Goal: Information Seeking & Learning: Learn about a topic

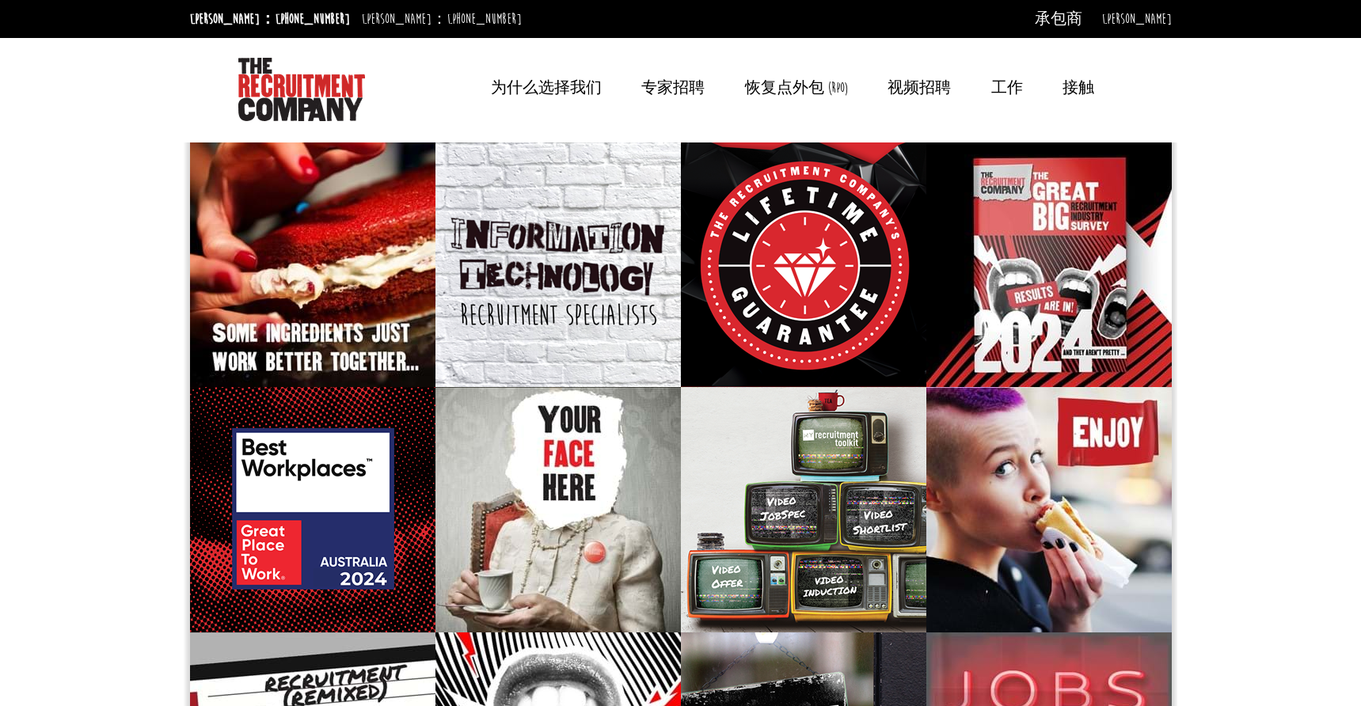
click at [591, 81] on font "为什么选择我们" at bounding box center [546, 87] width 111 height 17
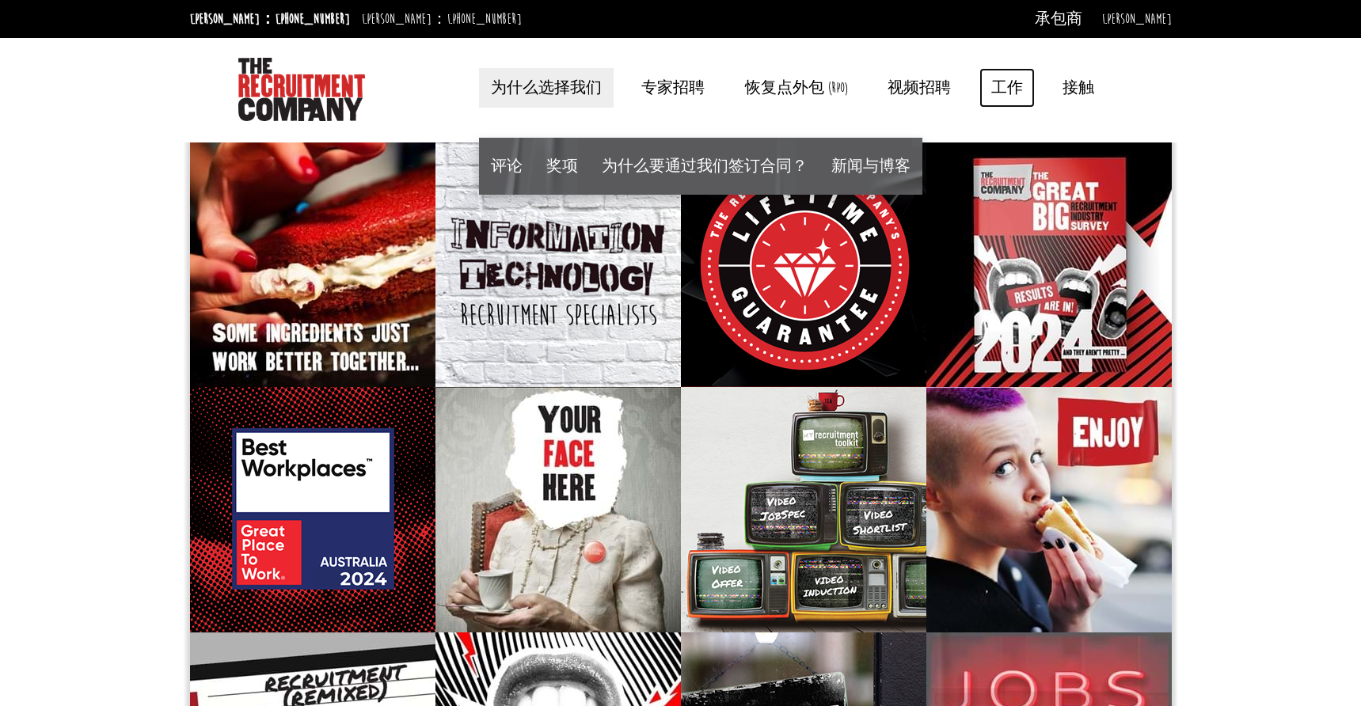
click at [1002, 89] on font "工作" at bounding box center [1007, 87] width 32 height 17
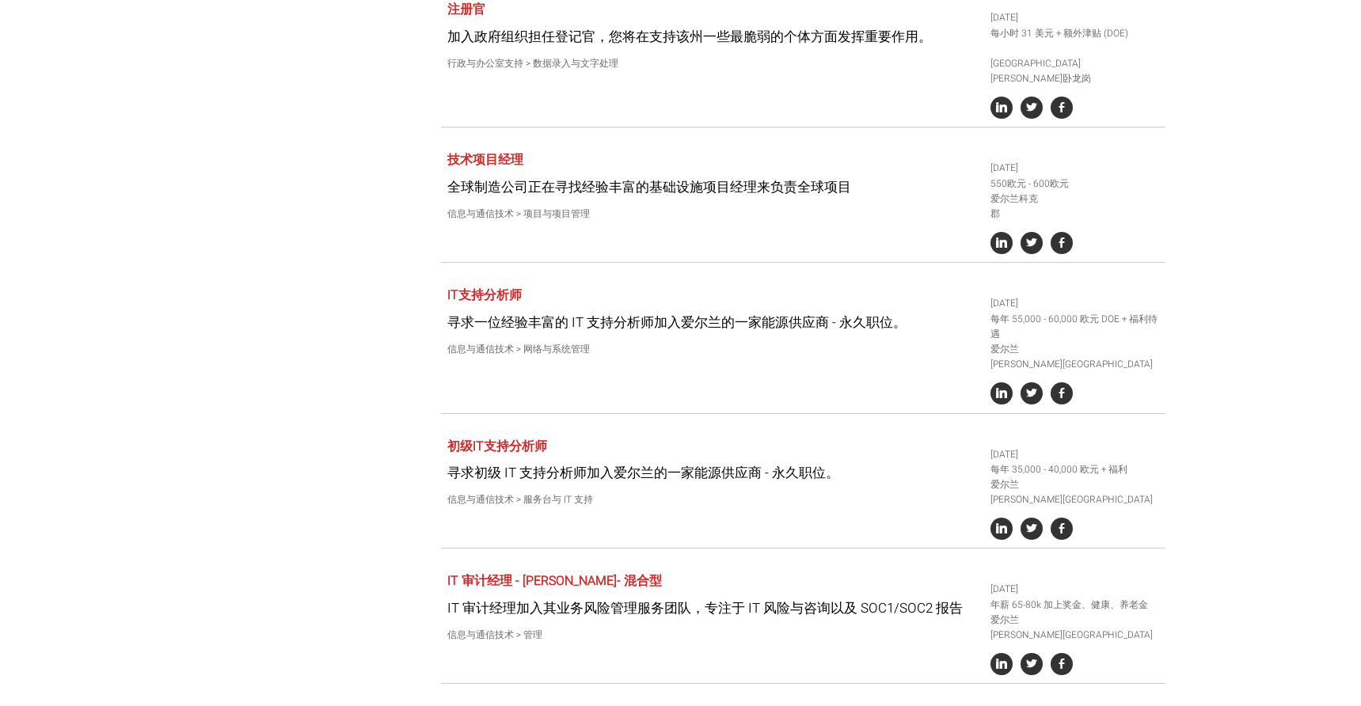
scroll to position [2815, 0]
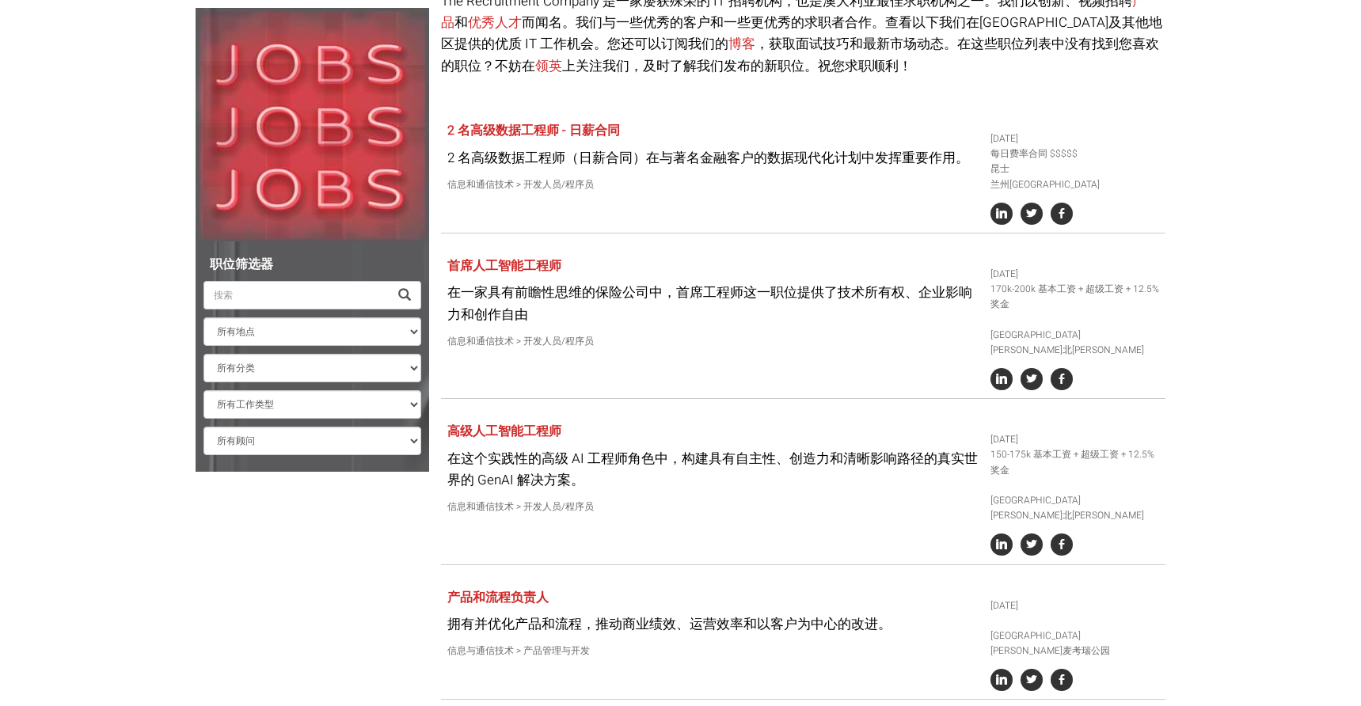
scroll to position [0, 0]
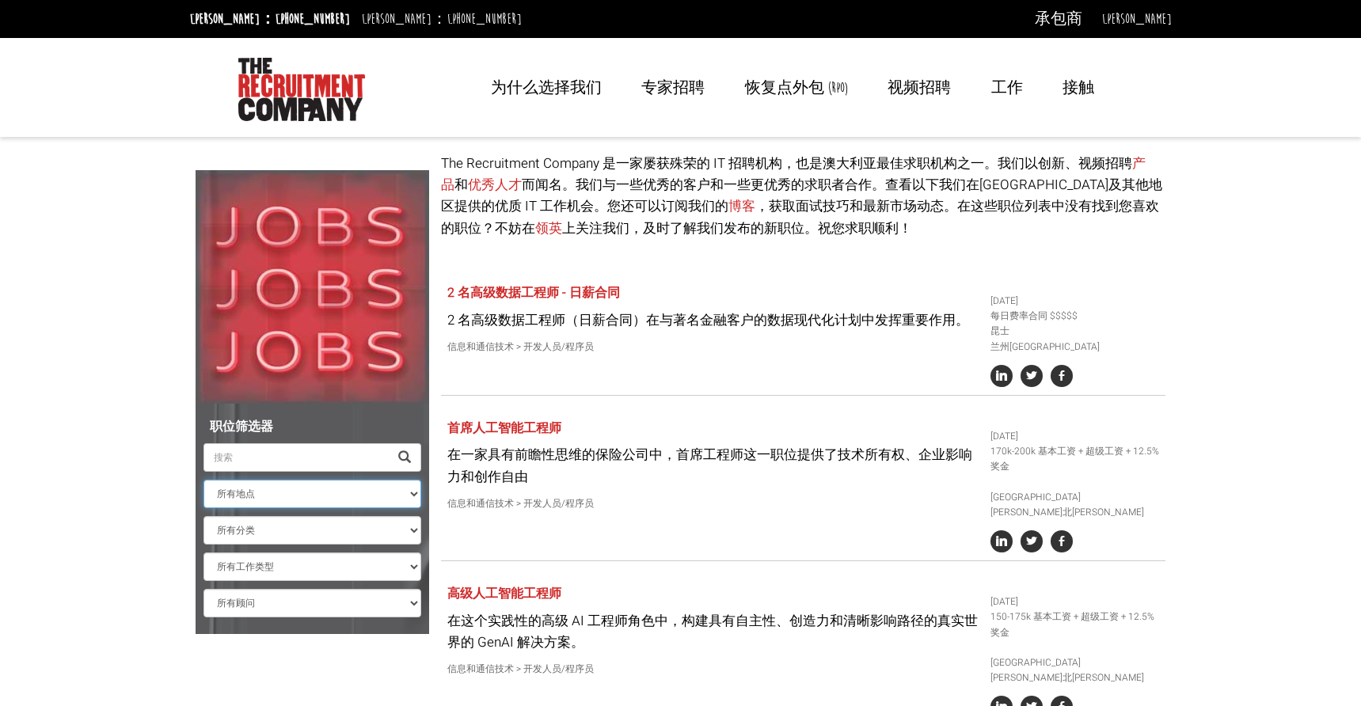
click at [309, 498] on select "所有地点 悉尼 墨尔本 爱尔兰 悉尼中央商务区 帕拉马塔 环形码头 北悉尼 布里斯班 皮尔蒙特 堪培拉 邦迪枢纽 曼利 萨里山 费尔菲尔德 都柏林 达令港 查…" at bounding box center [312, 494] width 218 height 28
select select "[GEOGRAPHIC_DATA]"
click at [203, 480] on select "所有地点 悉尼 墨尔本 爱尔兰 悉尼中央商务区 帕拉马塔 环形码头 北悉尼 布里斯班 皮尔蒙特 堪培拉 邦迪枢纽 曼利 萨里山 费尔菲尔德 都柏林 达令港 查…" at bounding box center [312, 494] width 218 height 28
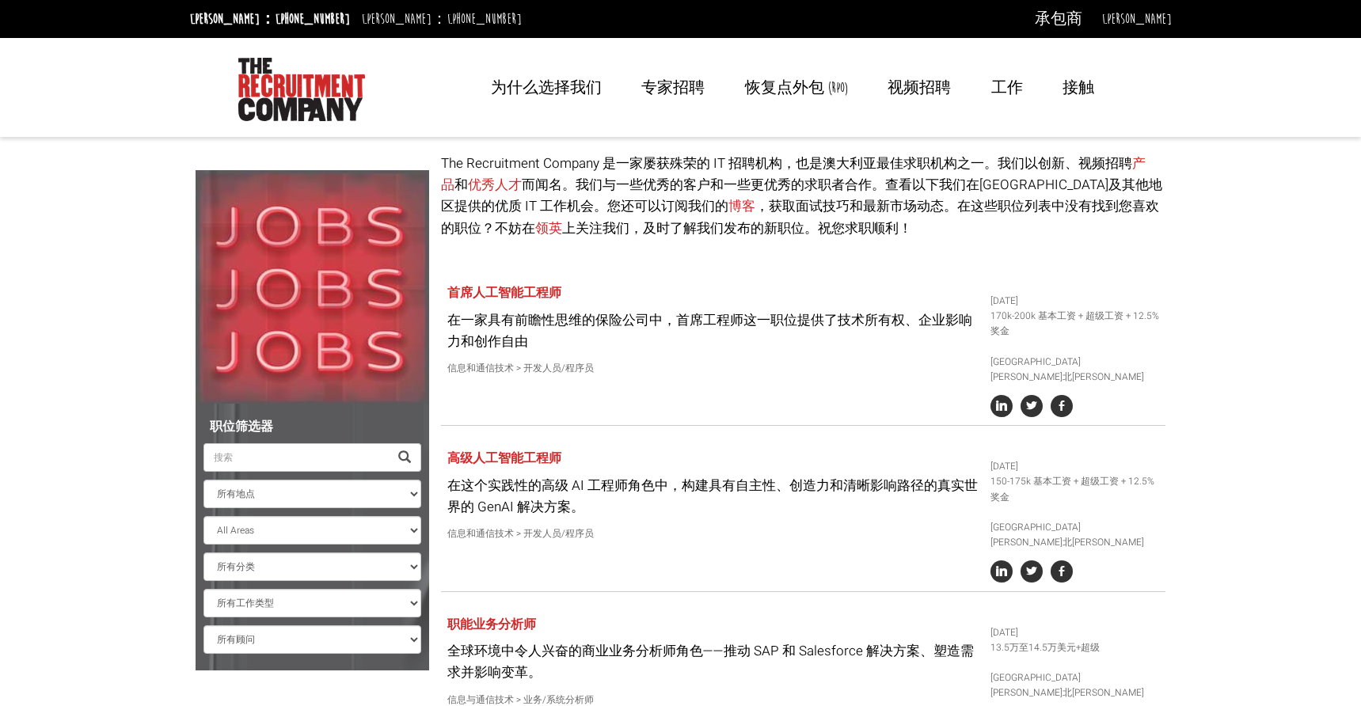
click at [541, 79] on font "为什么选择我们" at bounding box center [546, 87] width 111 height 17
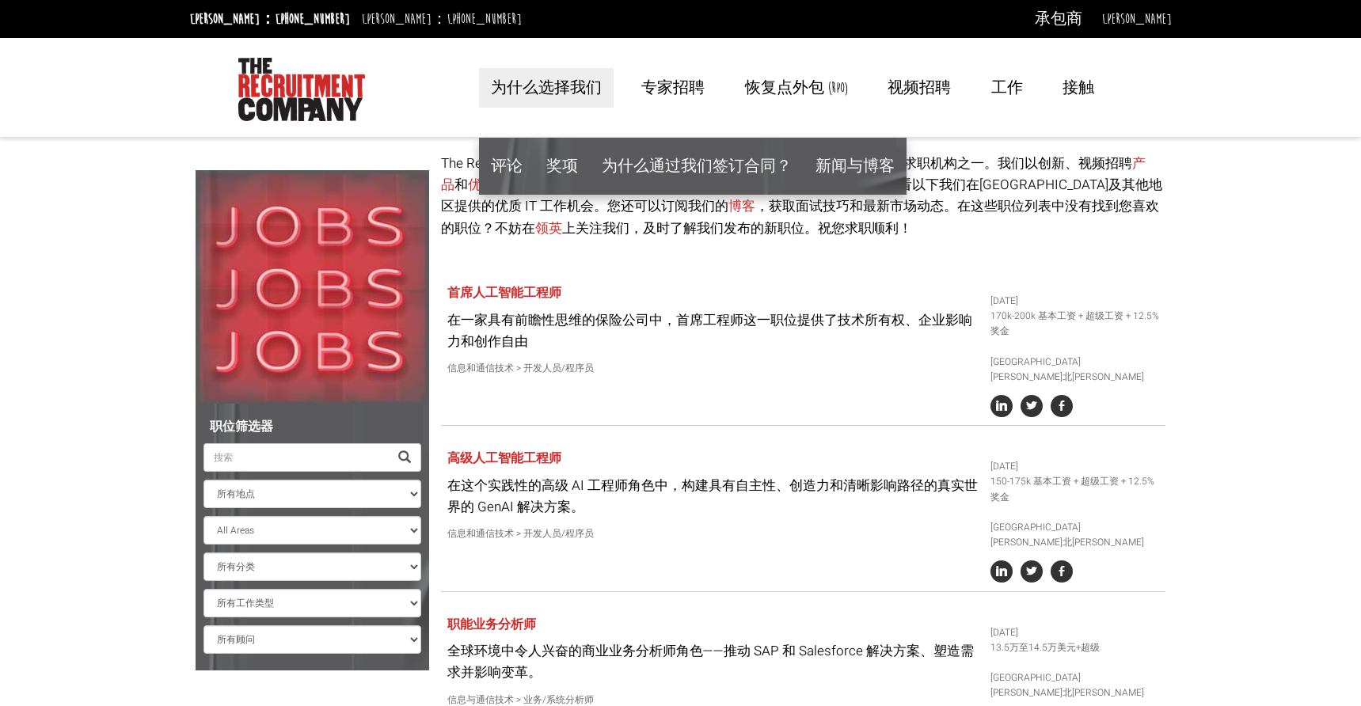
click at [1072, 91] on font "接触" at bounding box center [1078, 87] width 32 height 17
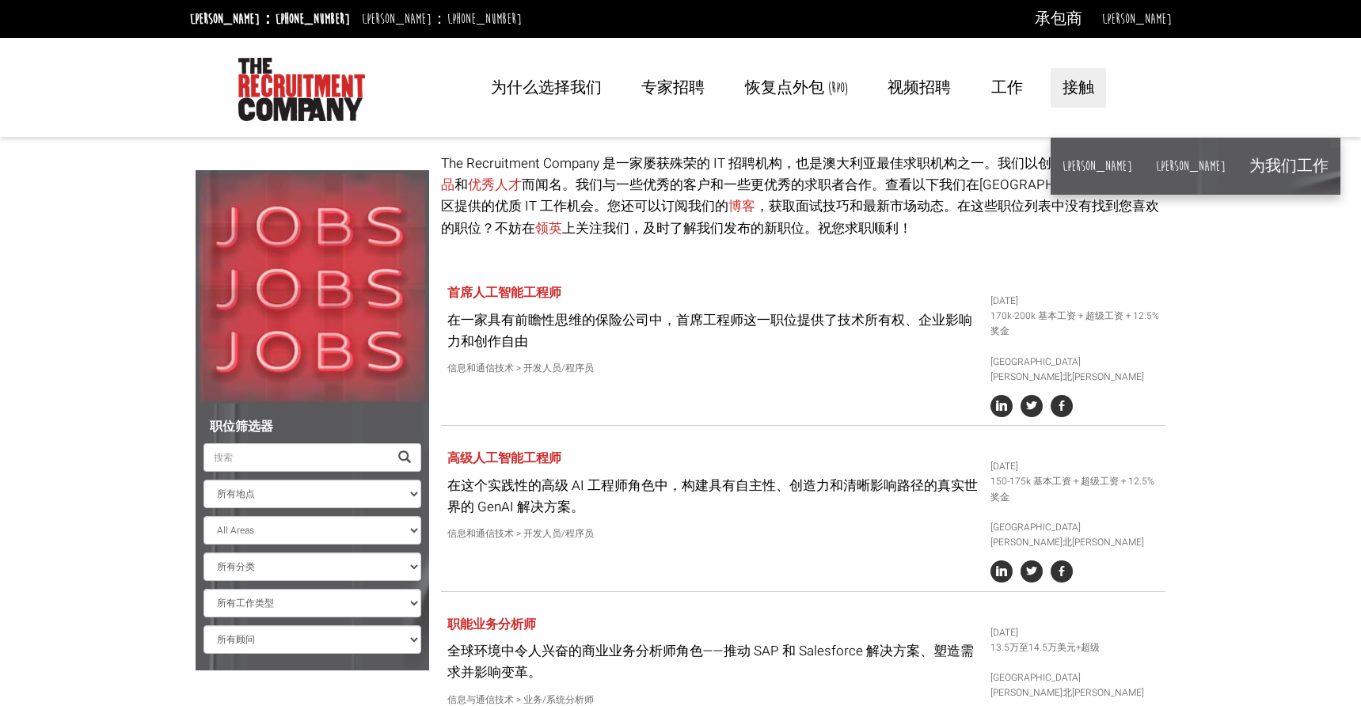
click at [1080, 175] on li "悉尼" at bounding box center [1097, 166] width 93 height 57
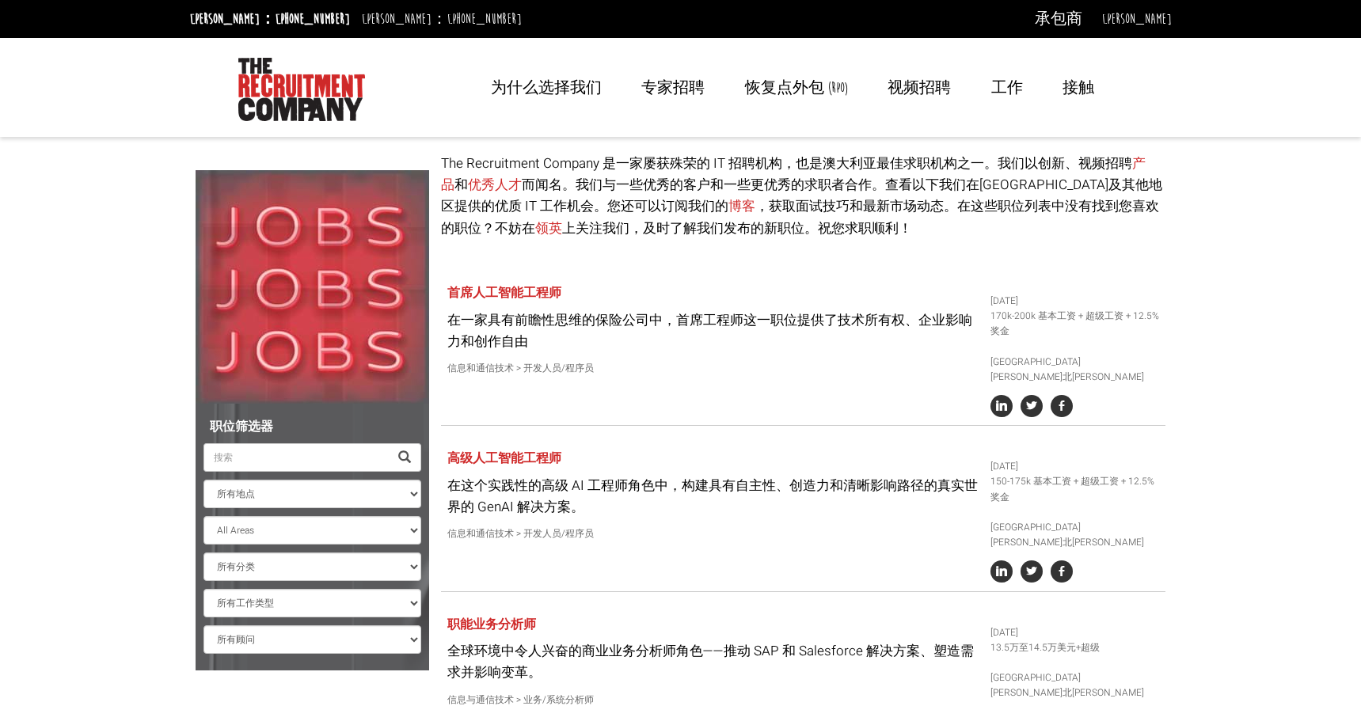
click at [1062, 80] on font "接触" at bounding box center [1078, 87] width 32 height 17
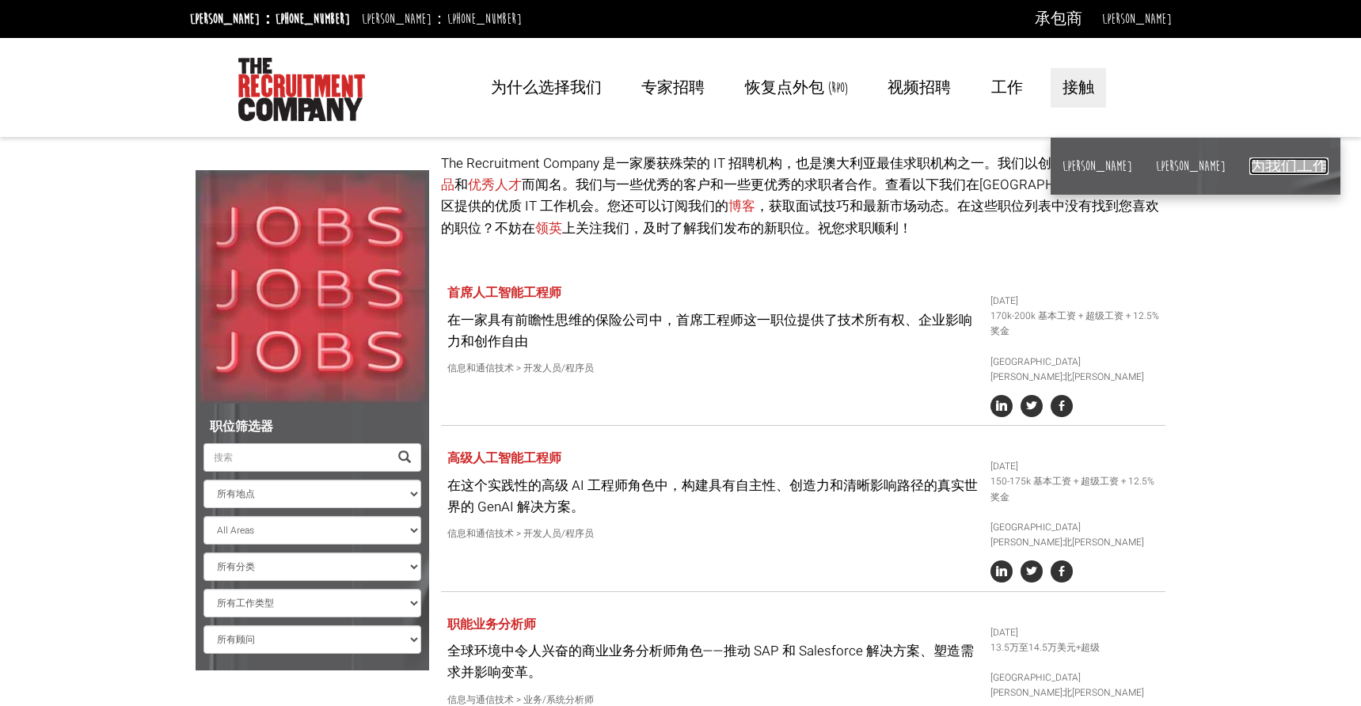
click at [1249, 158] on font "为我们工作" at bounding box center [1288, 166] width 79 height 17
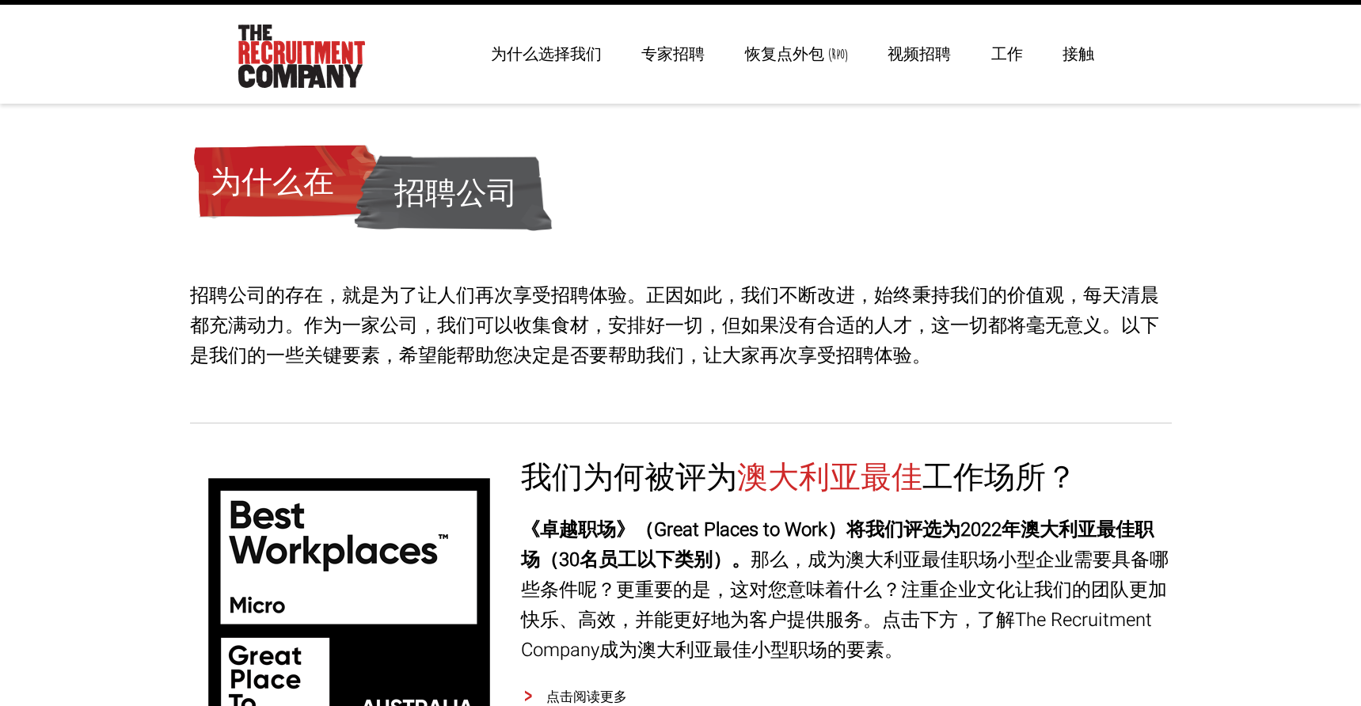
scroll to position [35, 0]
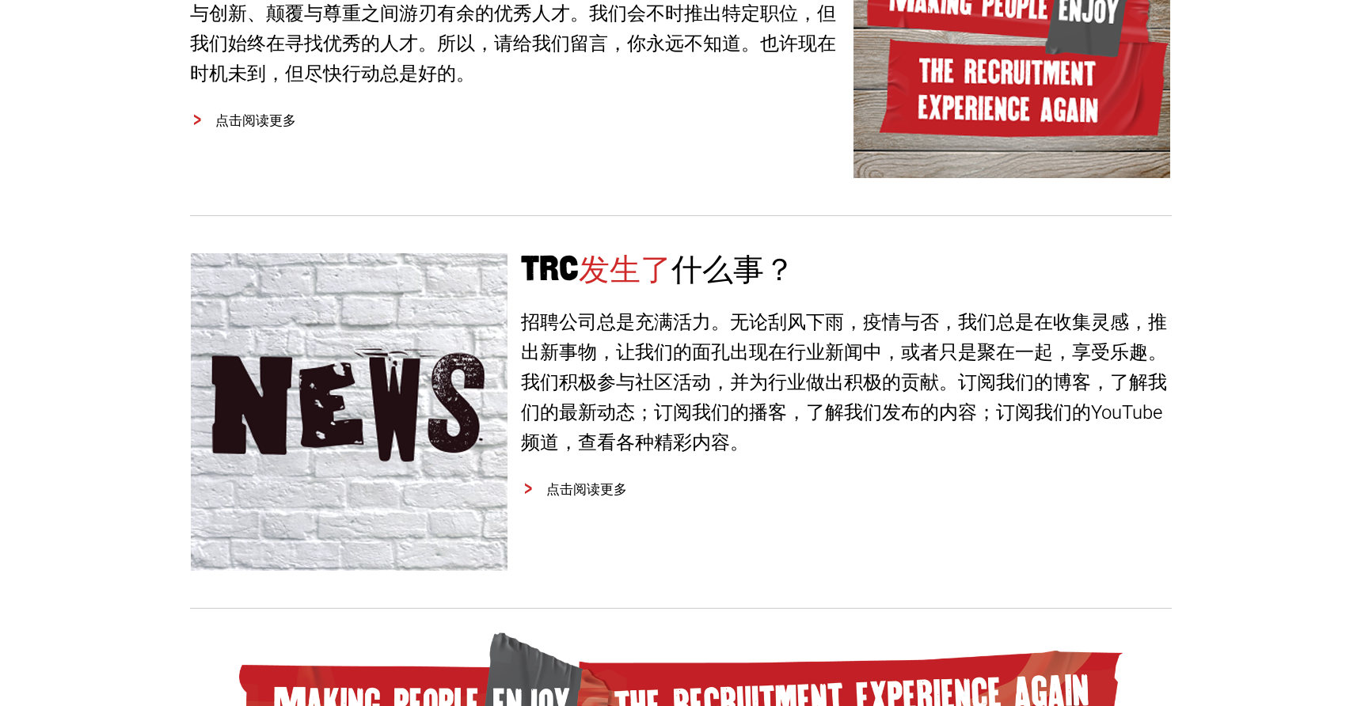
scroll to position [2246, 0]
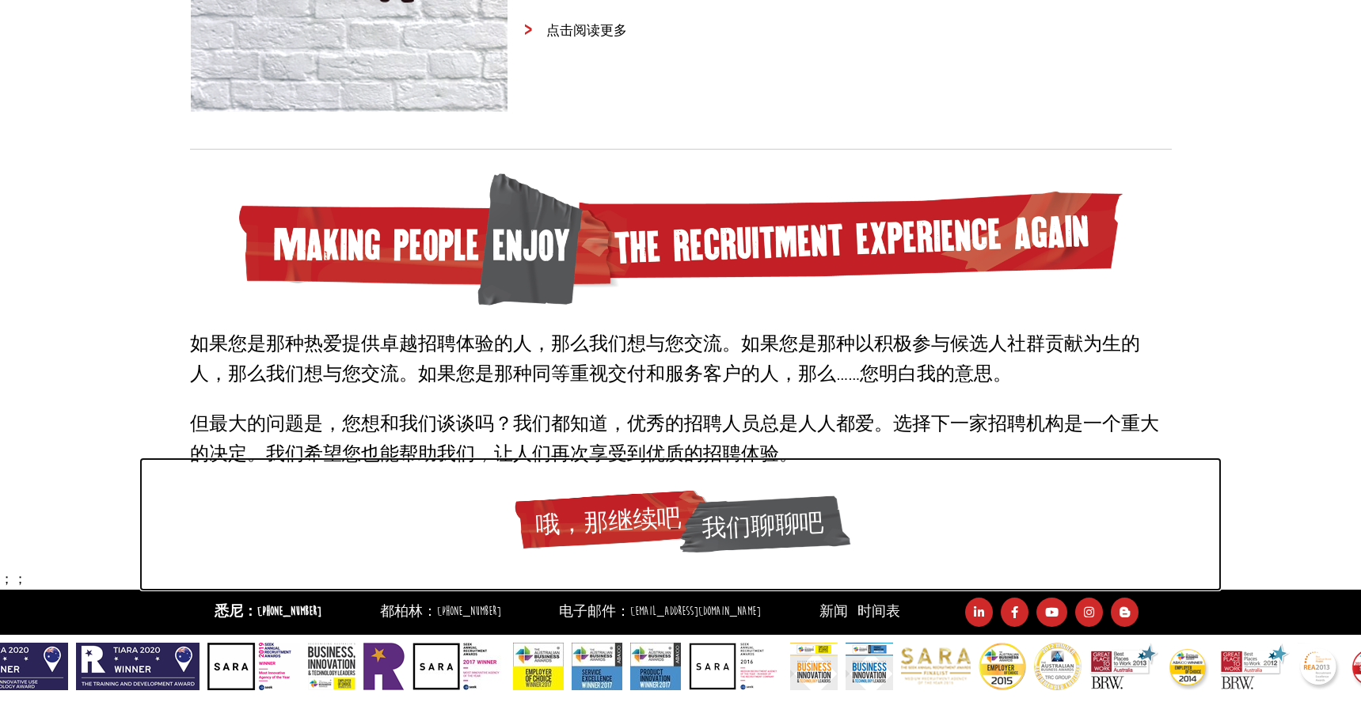
click at [689, 514] on span "我们聊聊吧" at bounding box center [763, 523] width 174 height 69
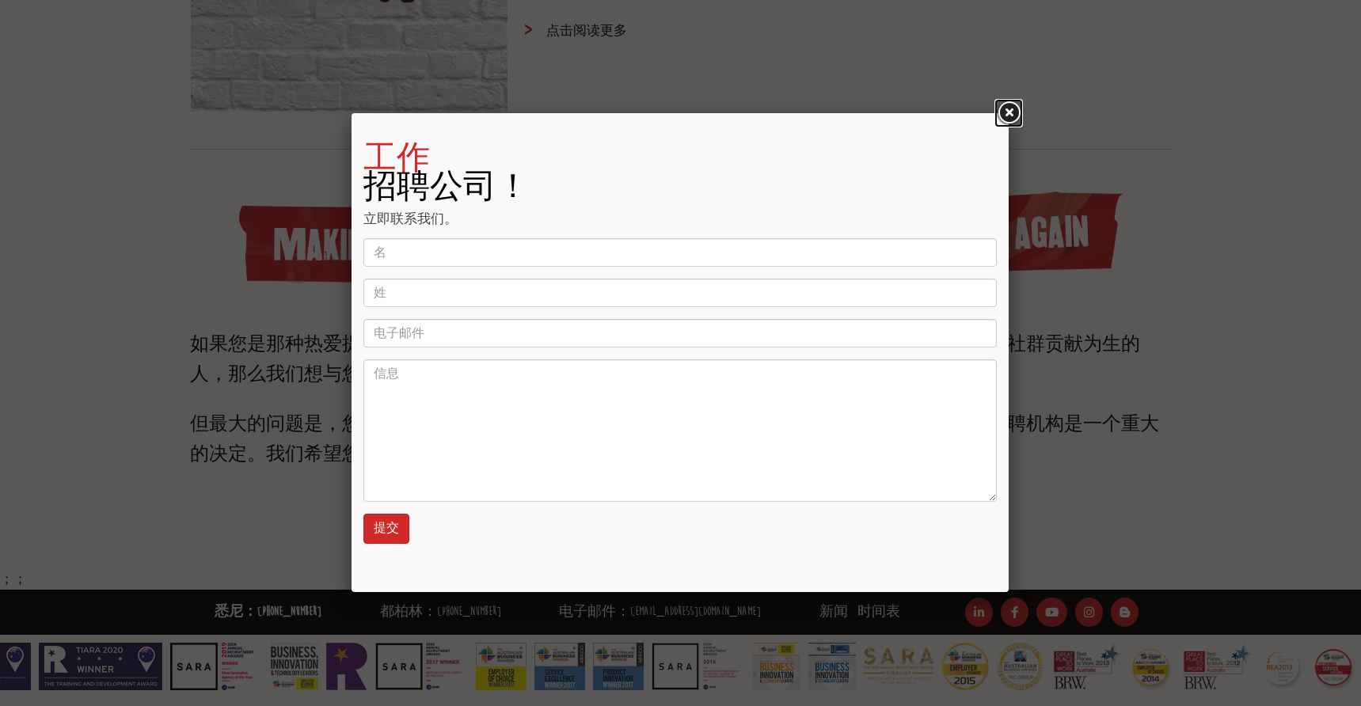
click at [1009, 111] on link at bounding box center [1008, 113] width 28 height 28
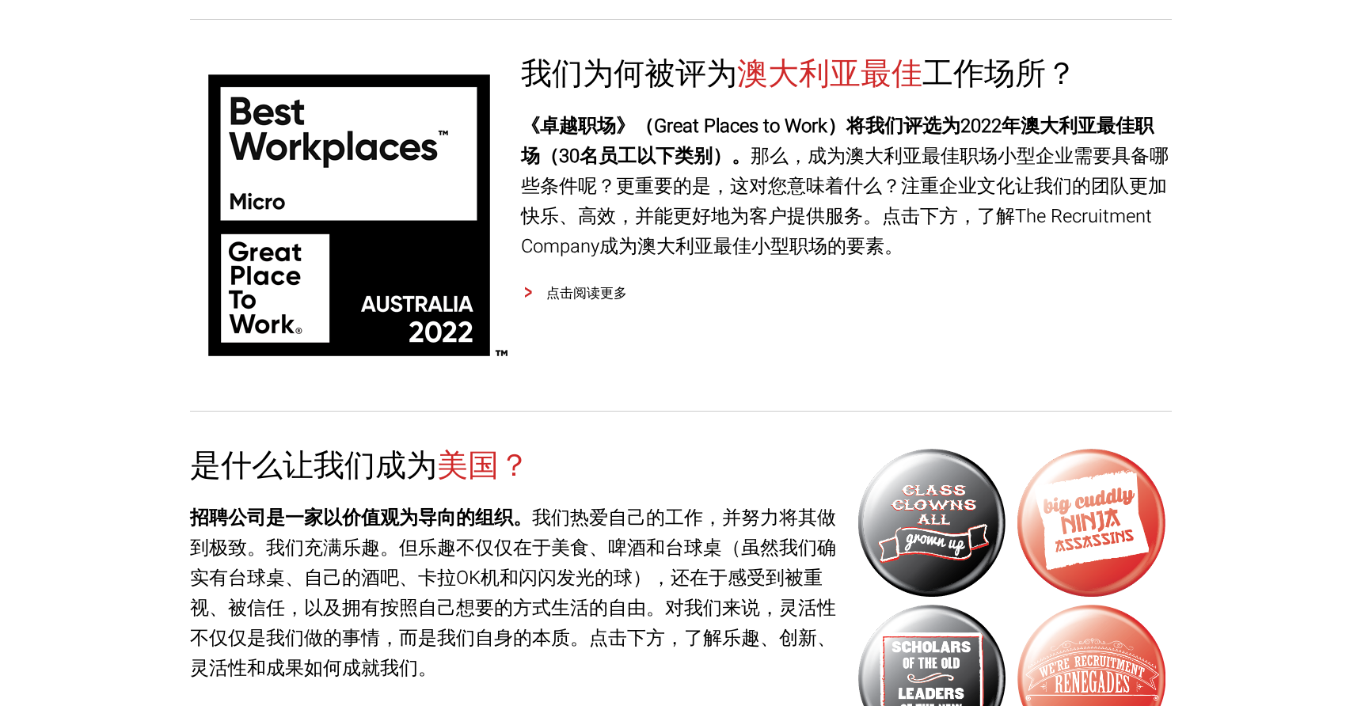
scroll to position [0, 0]
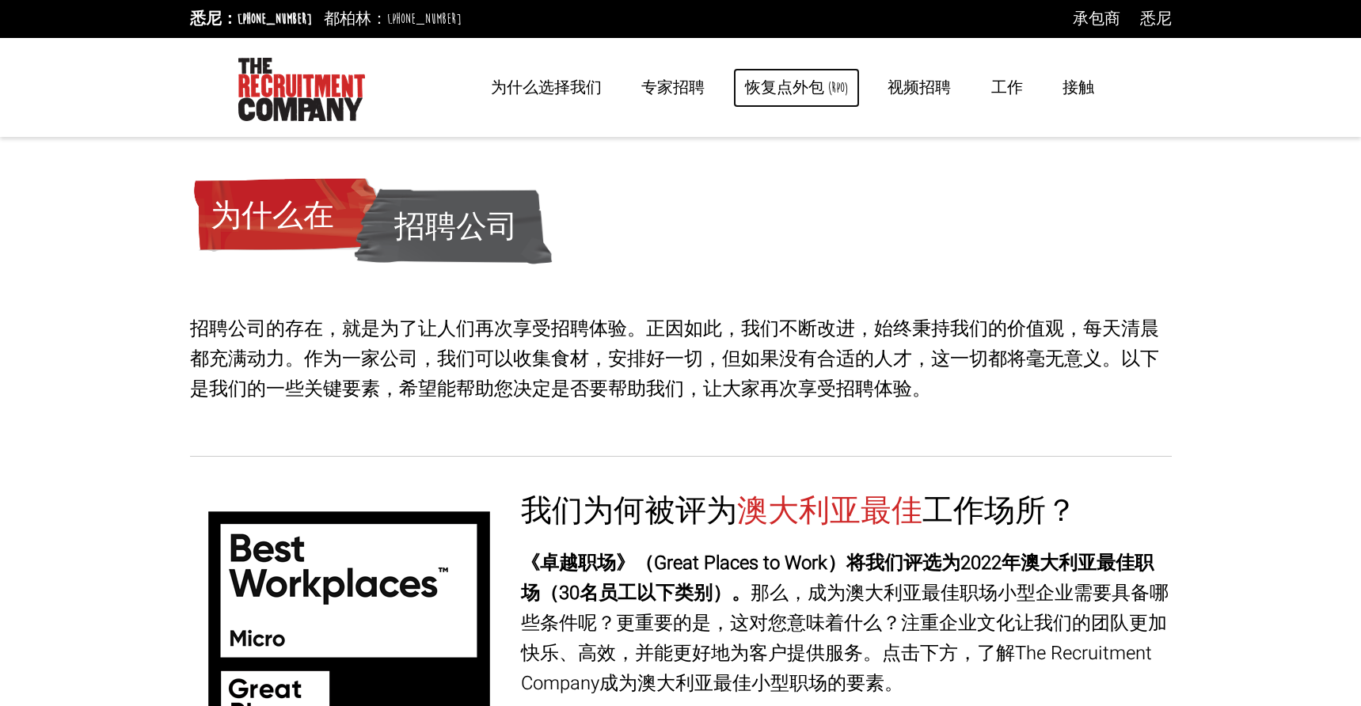
click at [807, 104] on link "恢复点外包 (RPO)" at bounding box center [796, 88] width 127 height 40
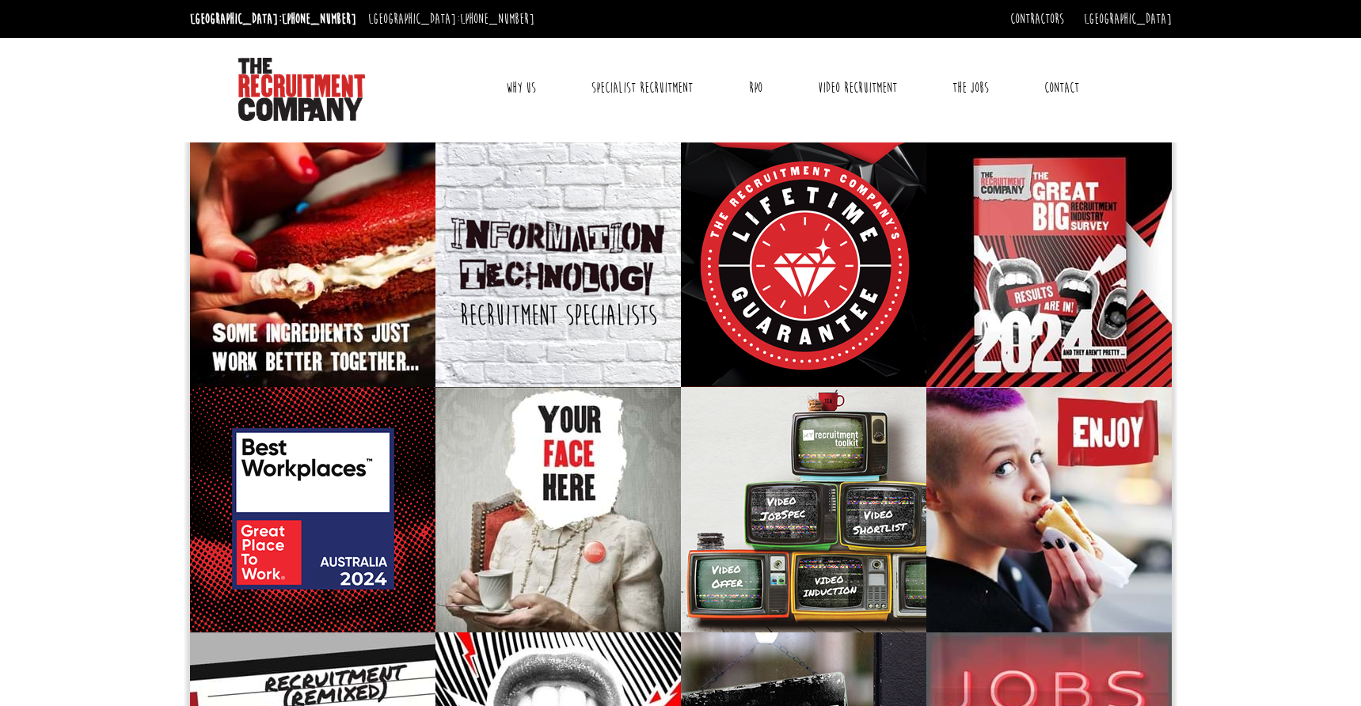
click at [515, 89] on link "Why Us" at bounding box center [521, 88] width 54 height 40
